Goal: Information Seeking & Learning: Learn about a topic

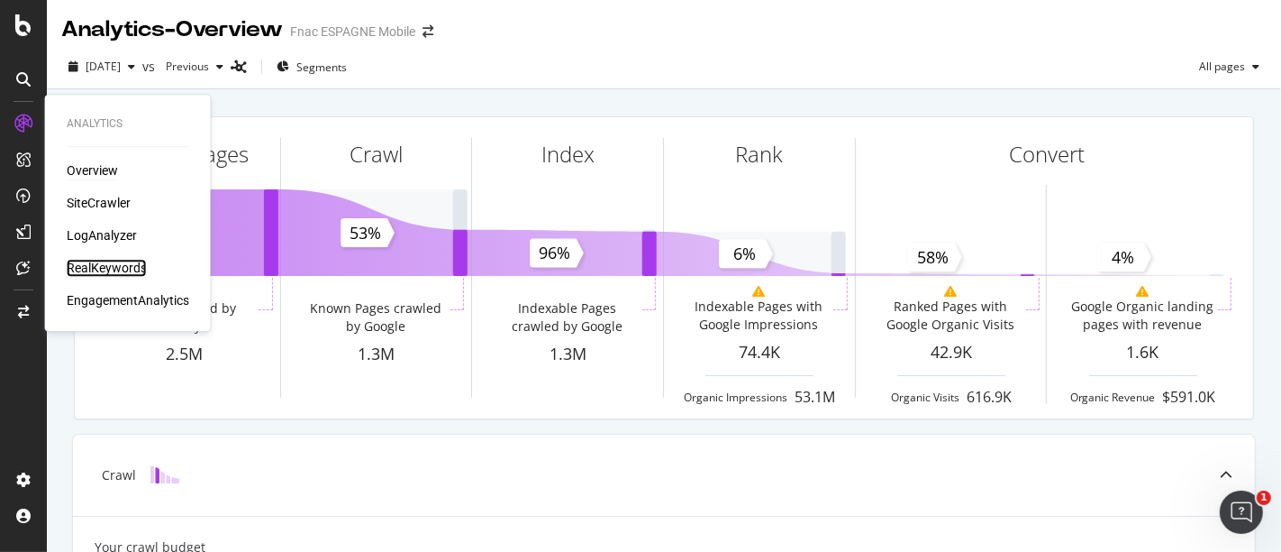
click at [105, 269] on div "RealKeywords" at bounding box center [107, 268] width 80 height 18
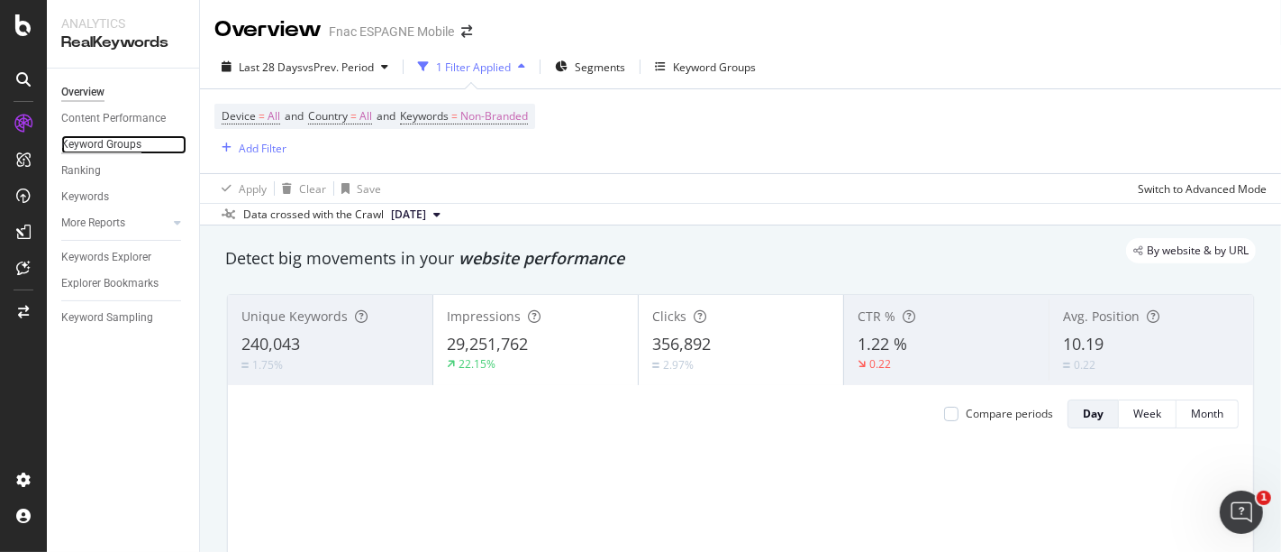
click at [123, 144] on div "Keyword Groups" at bounding box center [101, 144] width 80 height 19
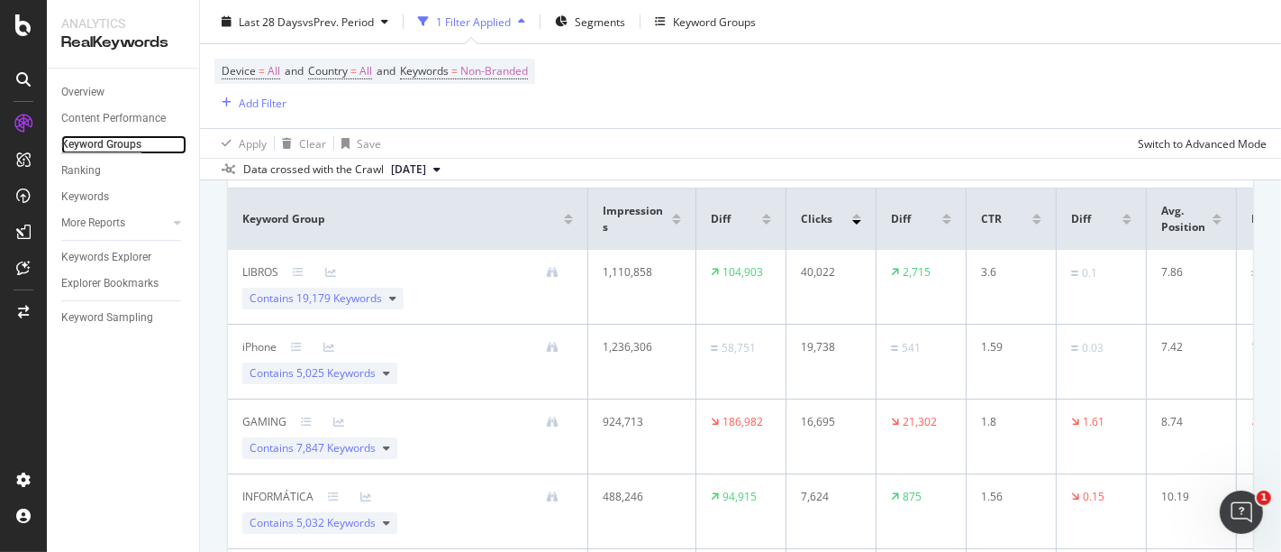
scroll to position [154, 0]
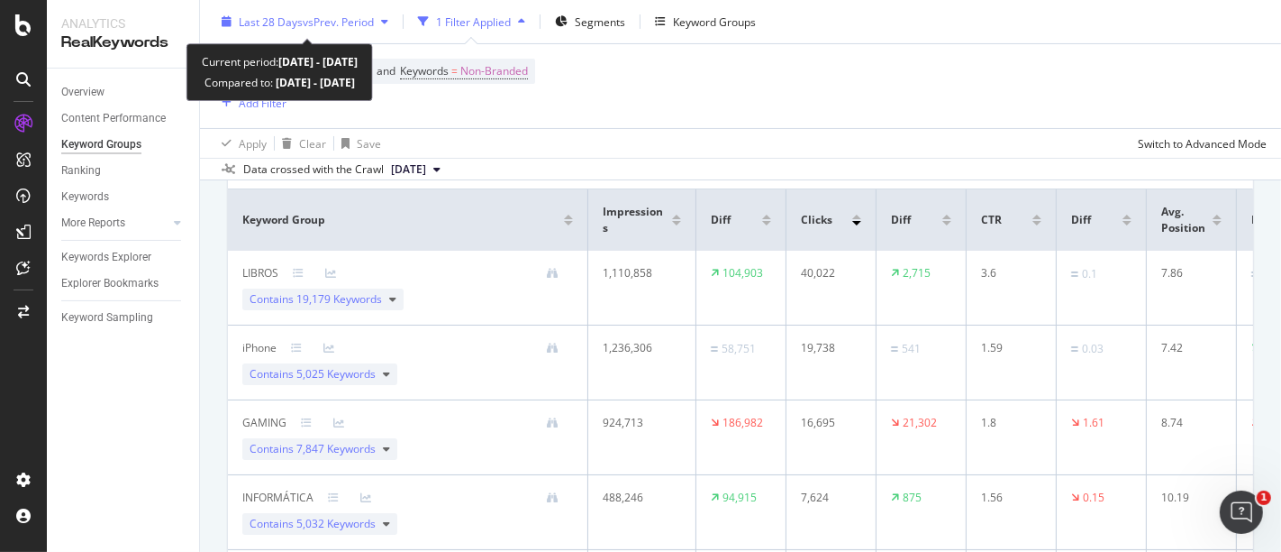
click at [350, 23] on span "vs Prev. Period" at bounding box center [338, 21] width 71 height 15
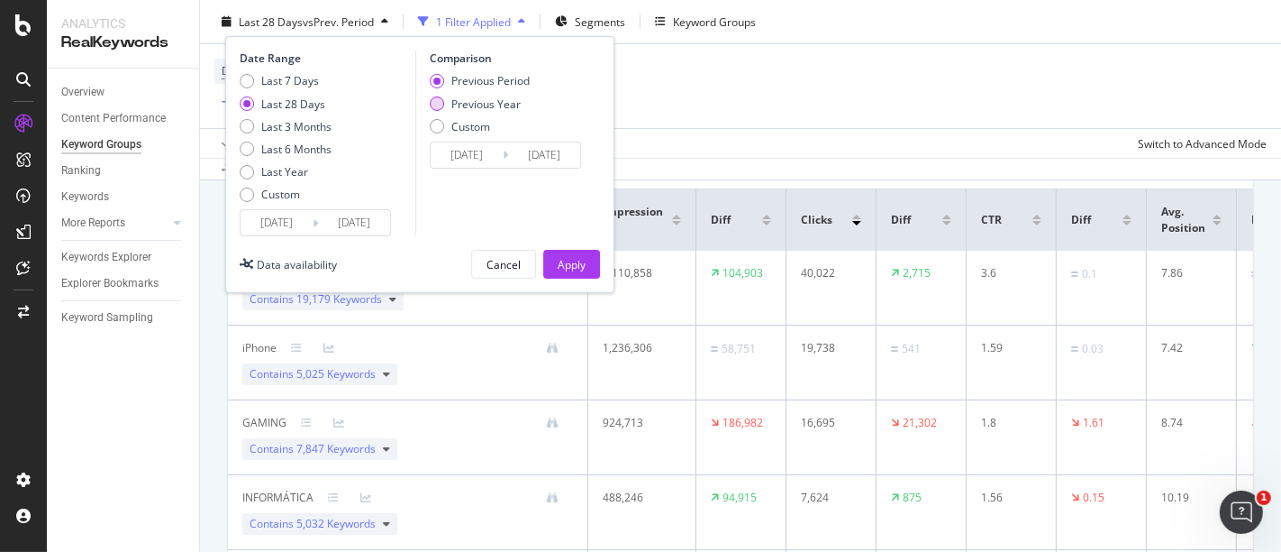
click at [455, 101] on div "Previous Year" at bounding box center [485, 103] width 69 height 15
type input "[DATE]"
click at [582, 265] on div "Apply" at bounding box center [572, 263] width 28 height 15
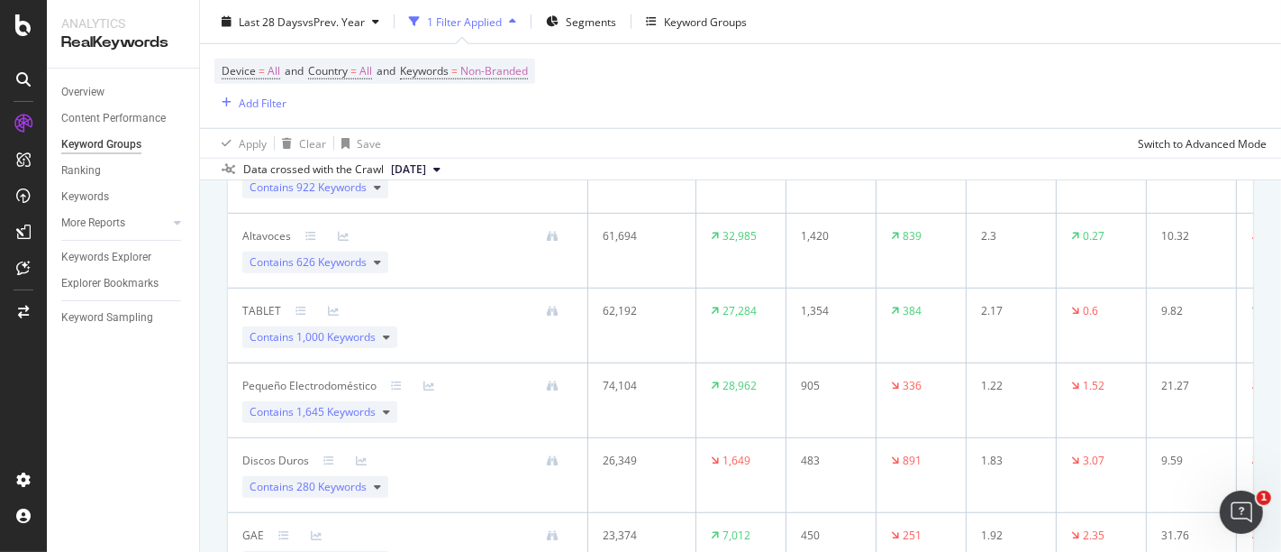
scroll to position [1388, 0]
drag, startPoint x: 847, startPoint y: 382, endPoint x: 154, endPoint y: 407, distance: 693.5
click at [154, 407] on div "Overview Content Performance Keyword Groups Ranking Keywords More Reports Count…" at bounding box center [123, 309] width 152 height 483
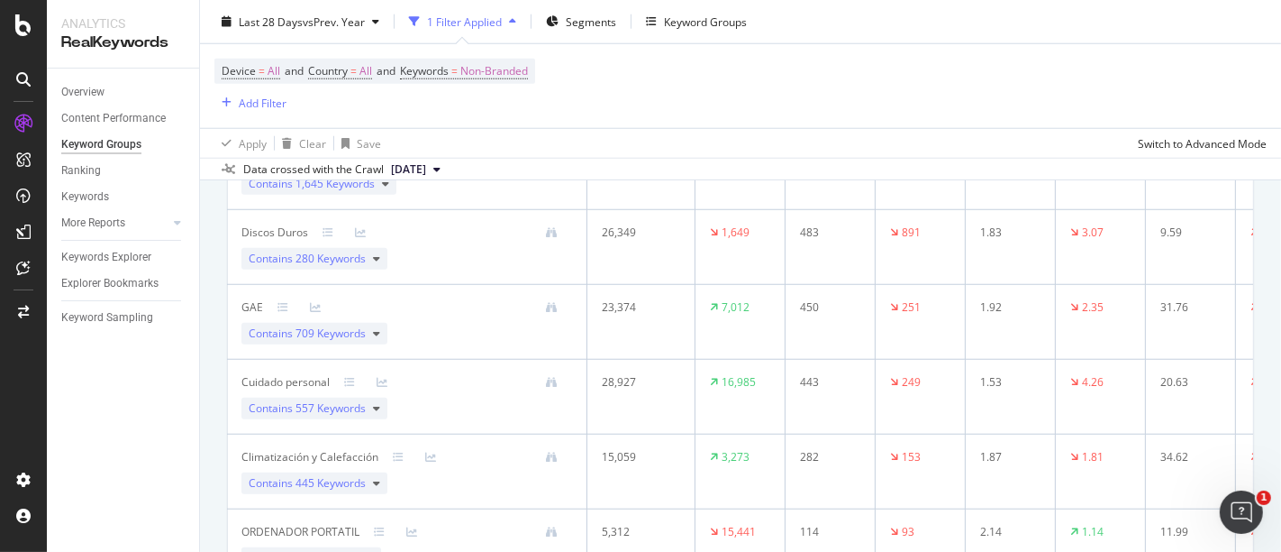
scroll to position [1542, 0]
drag, startPoint x: 421, startPoint y: 354, endPoint x: 157, endPoint y: 433, distance: 275.7
click at [157, 433] on div "Overview Content Performance Keyword Groups Ranking Keywords More Reports Count…" at bounding box center [123, 309] width 152 height 483
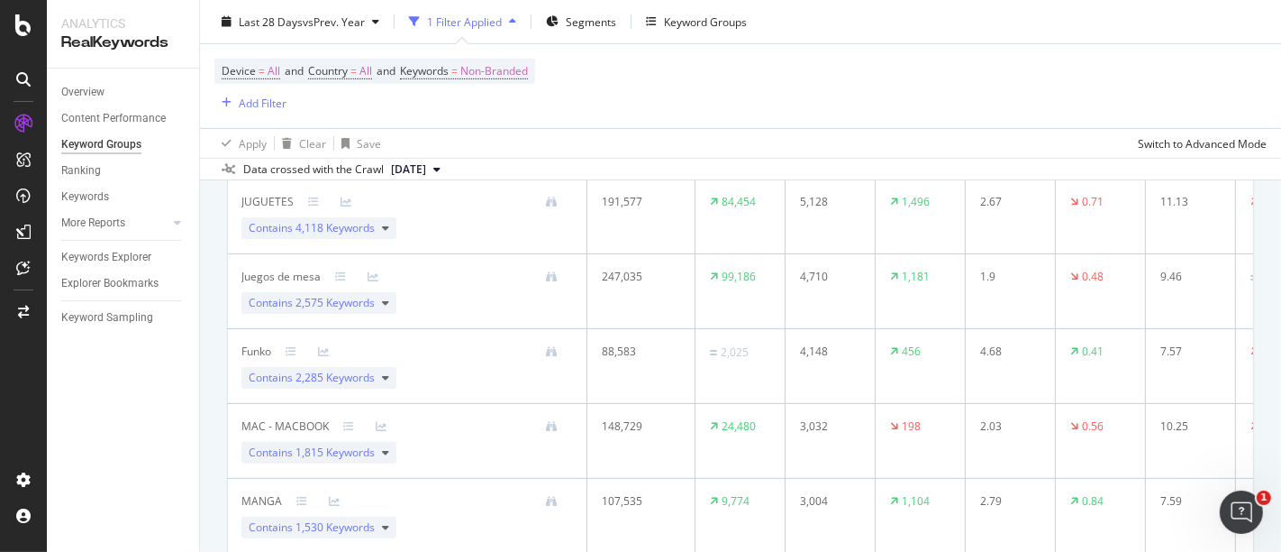
scroll to position [674, 0]
click at [259, 374] on span "Contains 2,285 Keywords" at bounding box center [312, 377] width 126 height 16
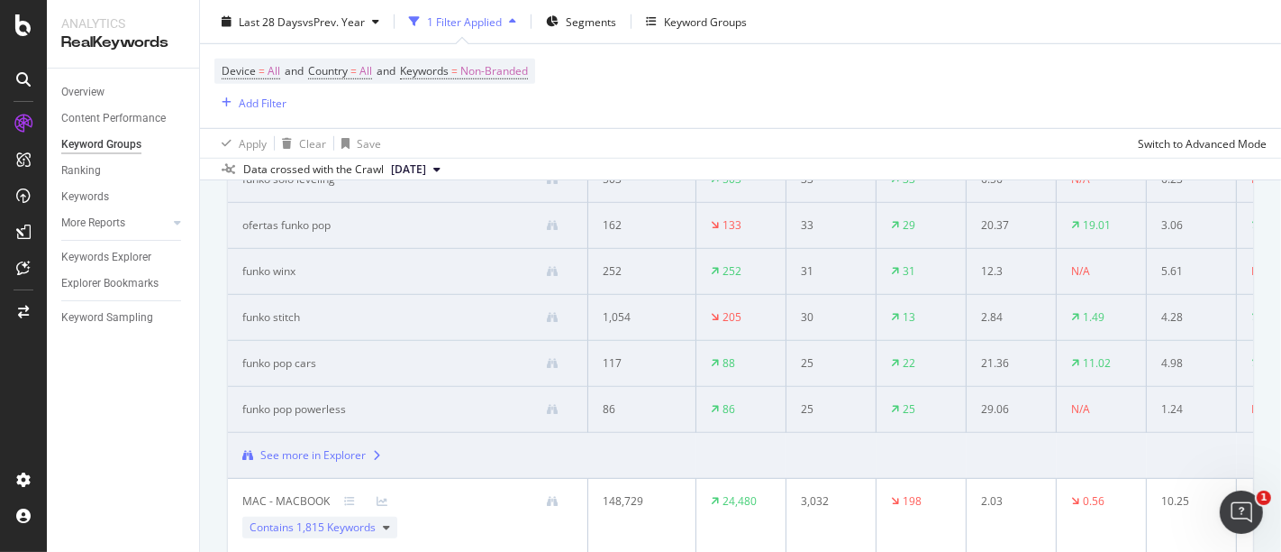
scroll to position [1107, 0]
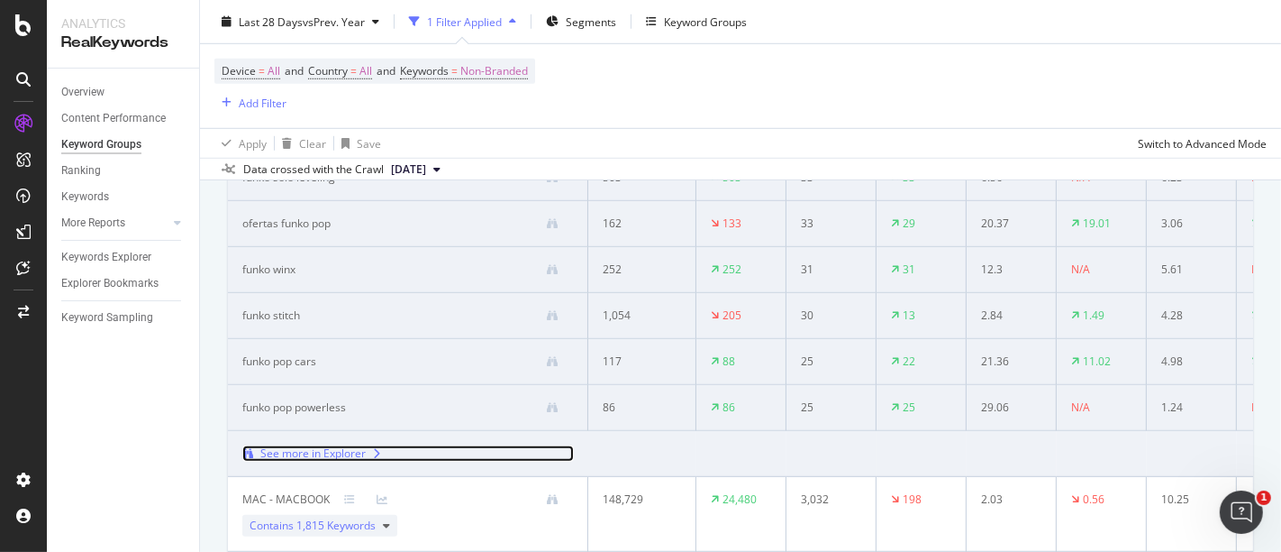
click at [342, 448] on div "See more in Explorer" at bounding box center [312, 453] width 105 height 16
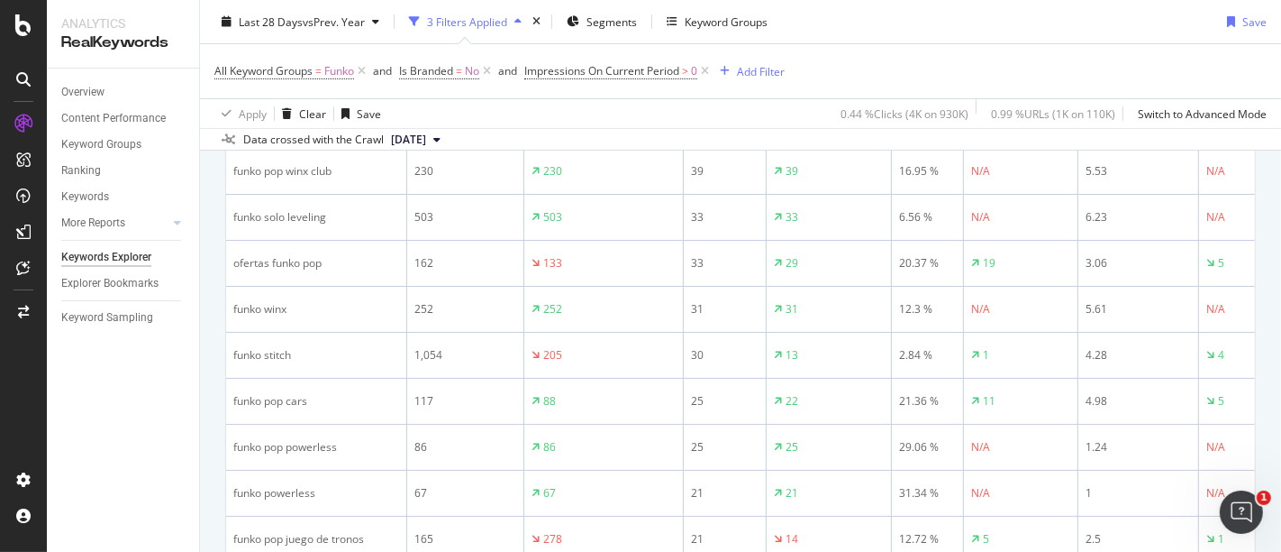
scroll to position [320, 0]
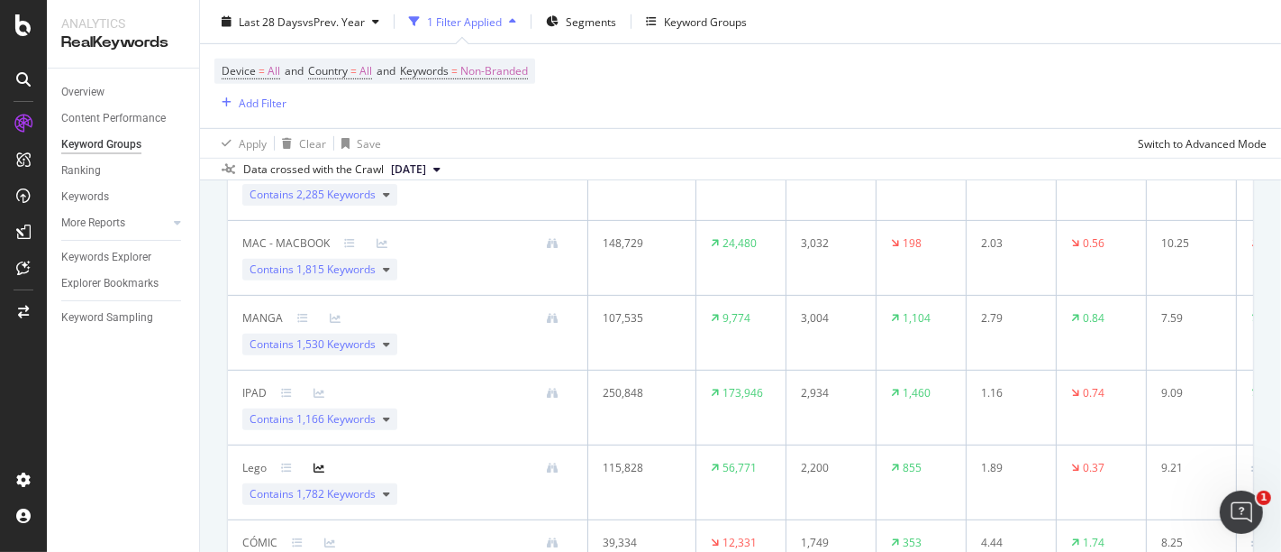
scroll to position [960, 0]
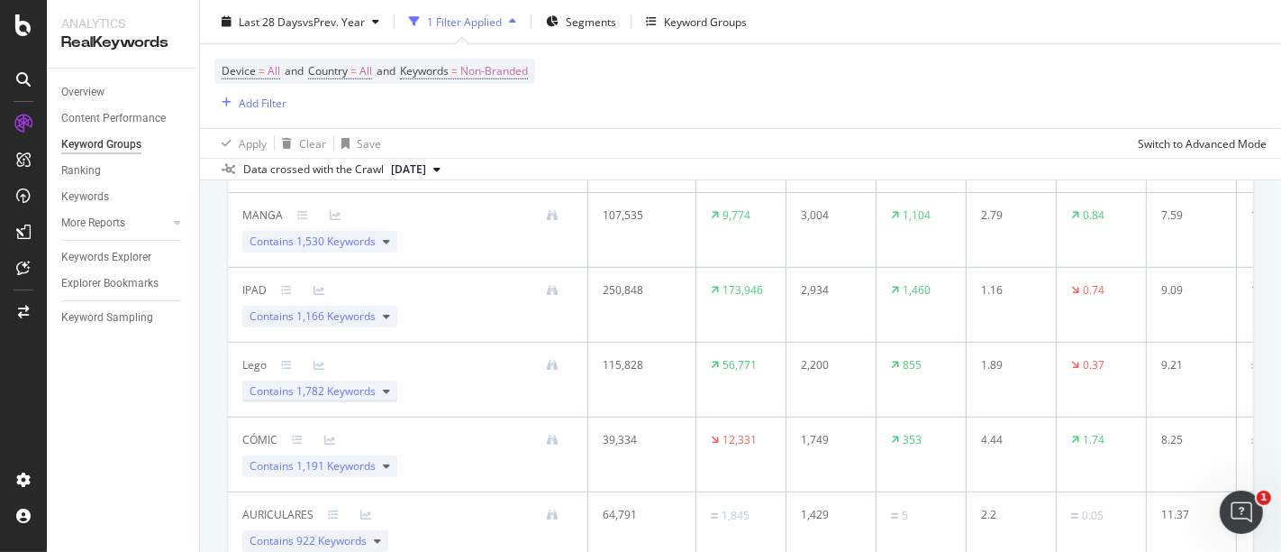
click at [269, 385] on span "Contains 1,782 Keywords" at bounding box center [313, 391] width 126 height 16
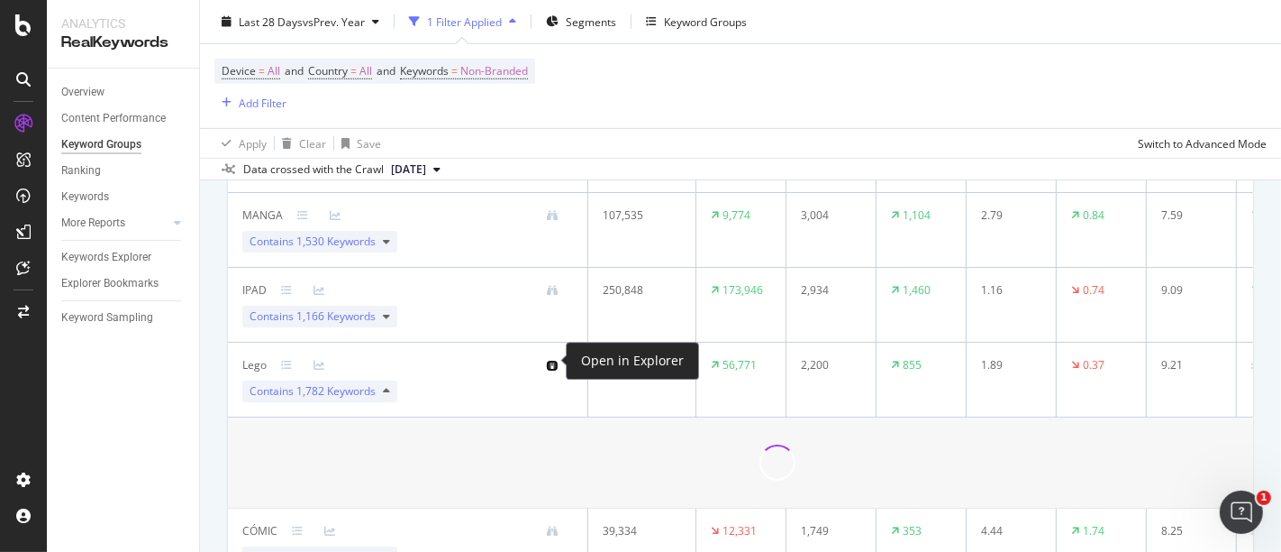
click at [551, 363] on icon at bounding box center [552, 365] width 11 height 11
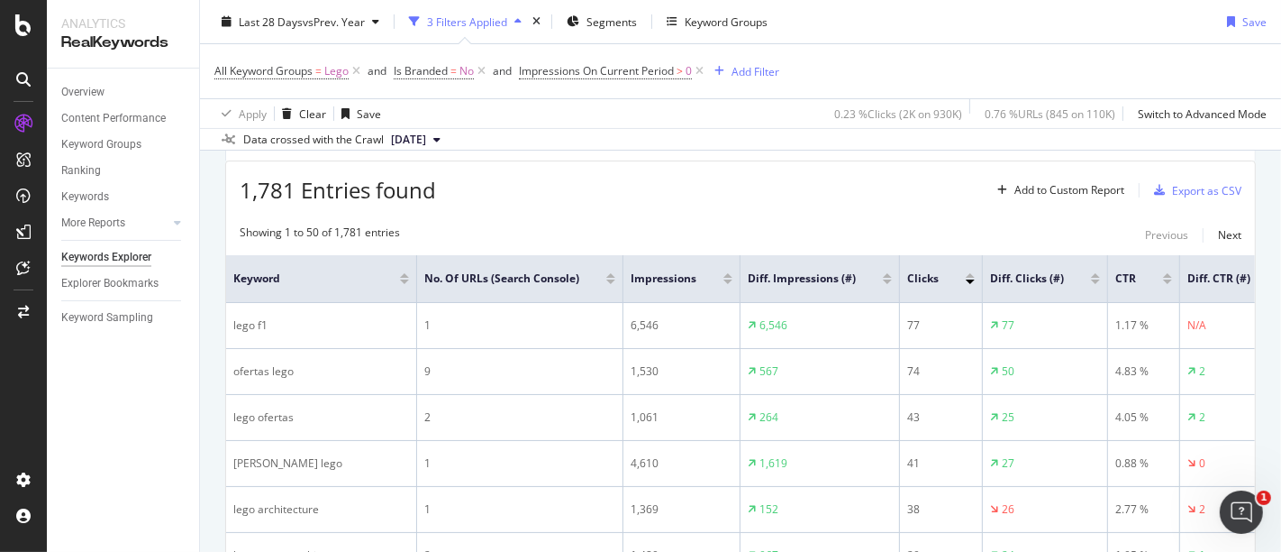
scroll to position [196, 0]
click at [1091, 273] on div at bounding box center [1095, 275] width 9 height 5
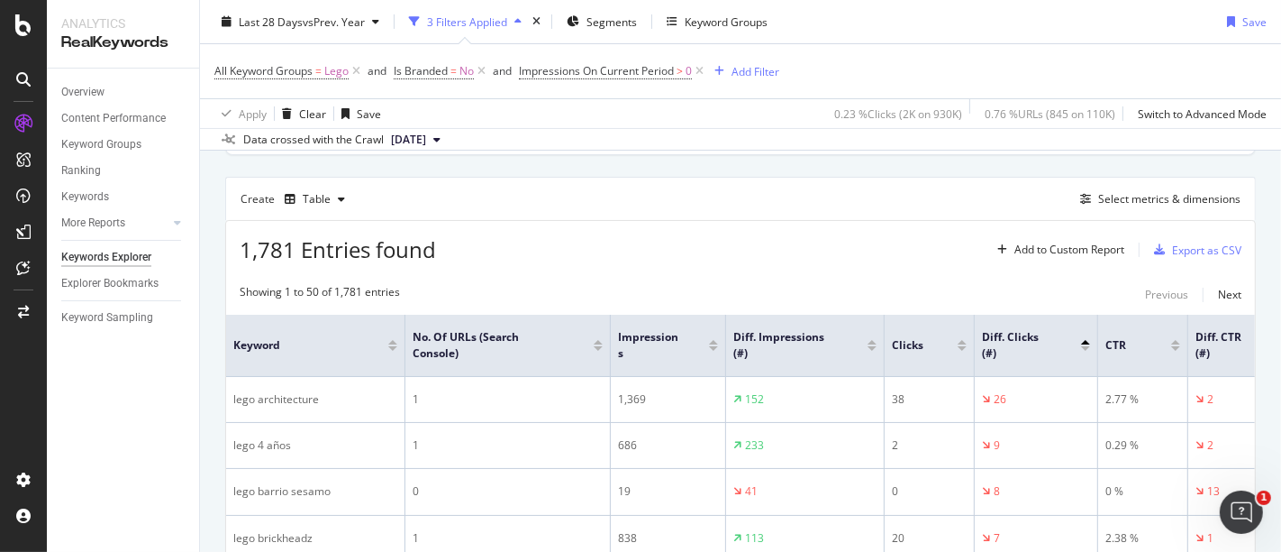
scroll to position [196, 0]
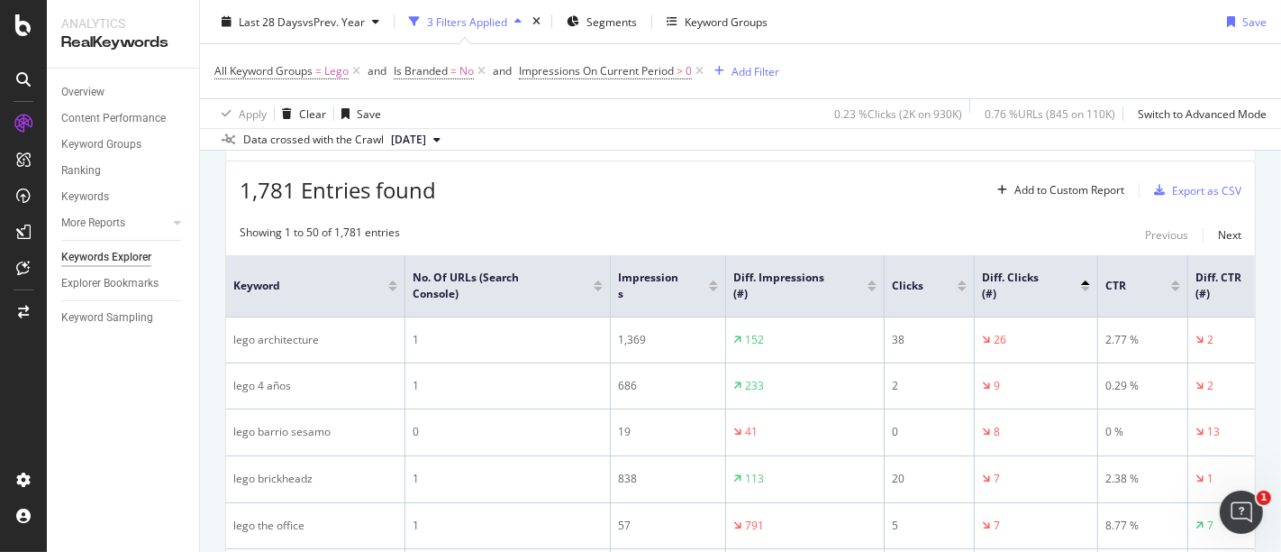
click at [962, 287] on div at bounding box center [962, 289] width 9 height 5
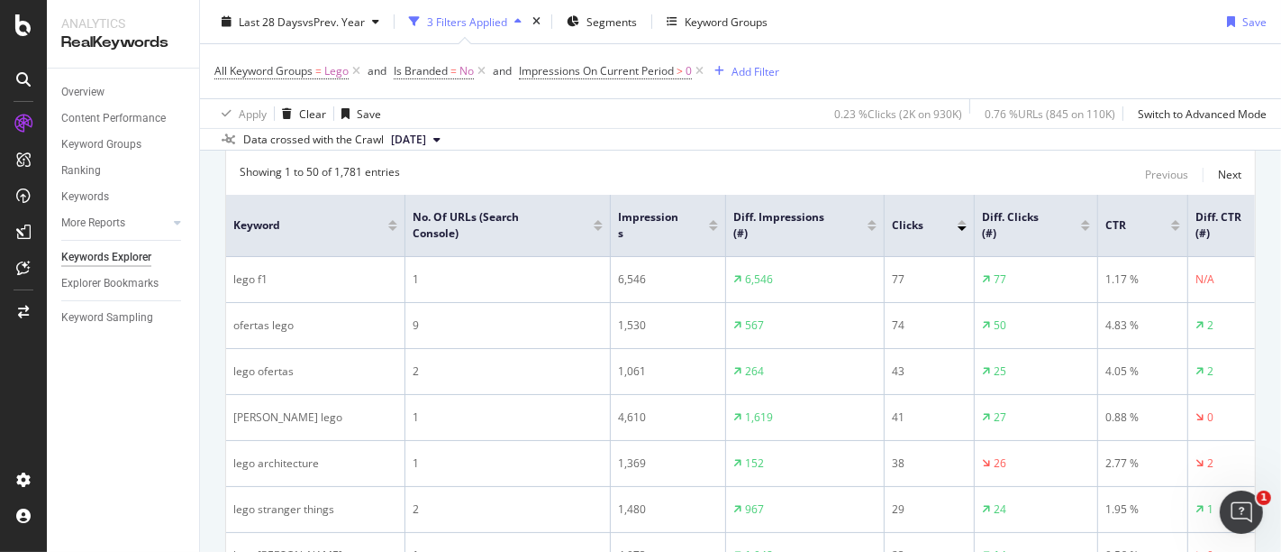
scroll to position [252, 0]
click at [715, 230] on div at bounding box center [713, 232] width 9 height 5
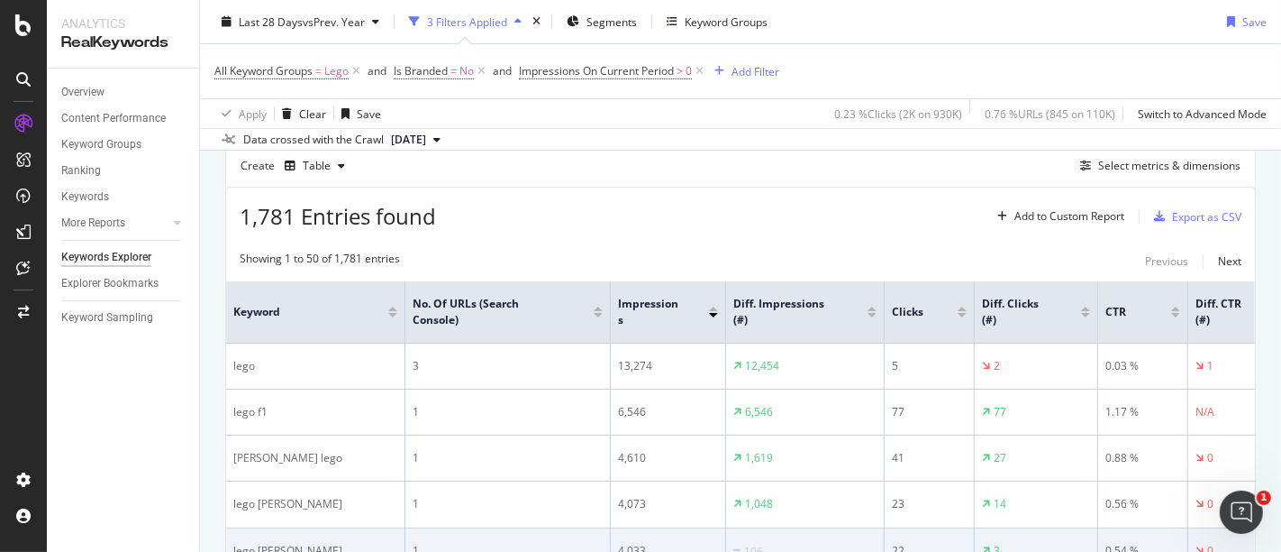
scroll to position [168, 0]
